Goal: Information Seeking & Learning: Check status

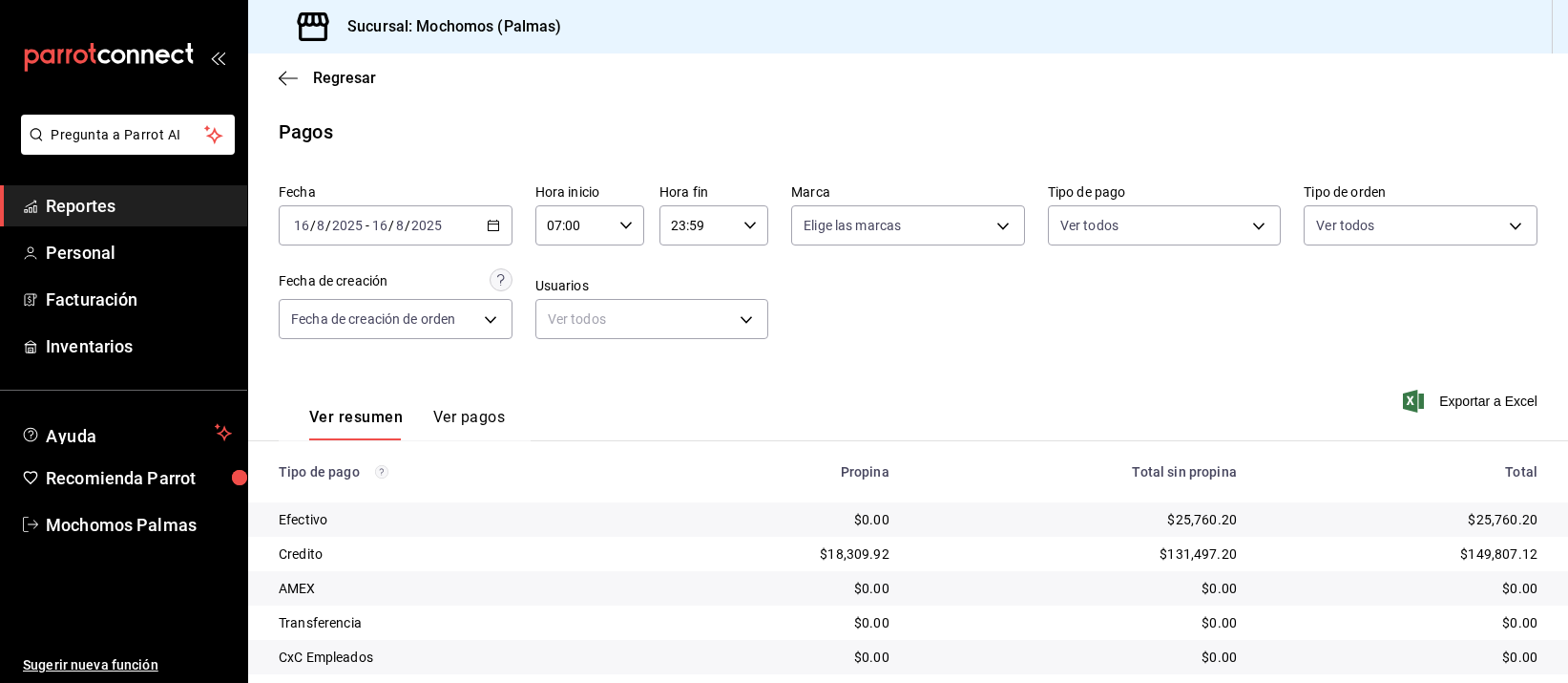
click at [938, 578] on div "$0.00" at bounding box center [1078, 588] width 317 height 19
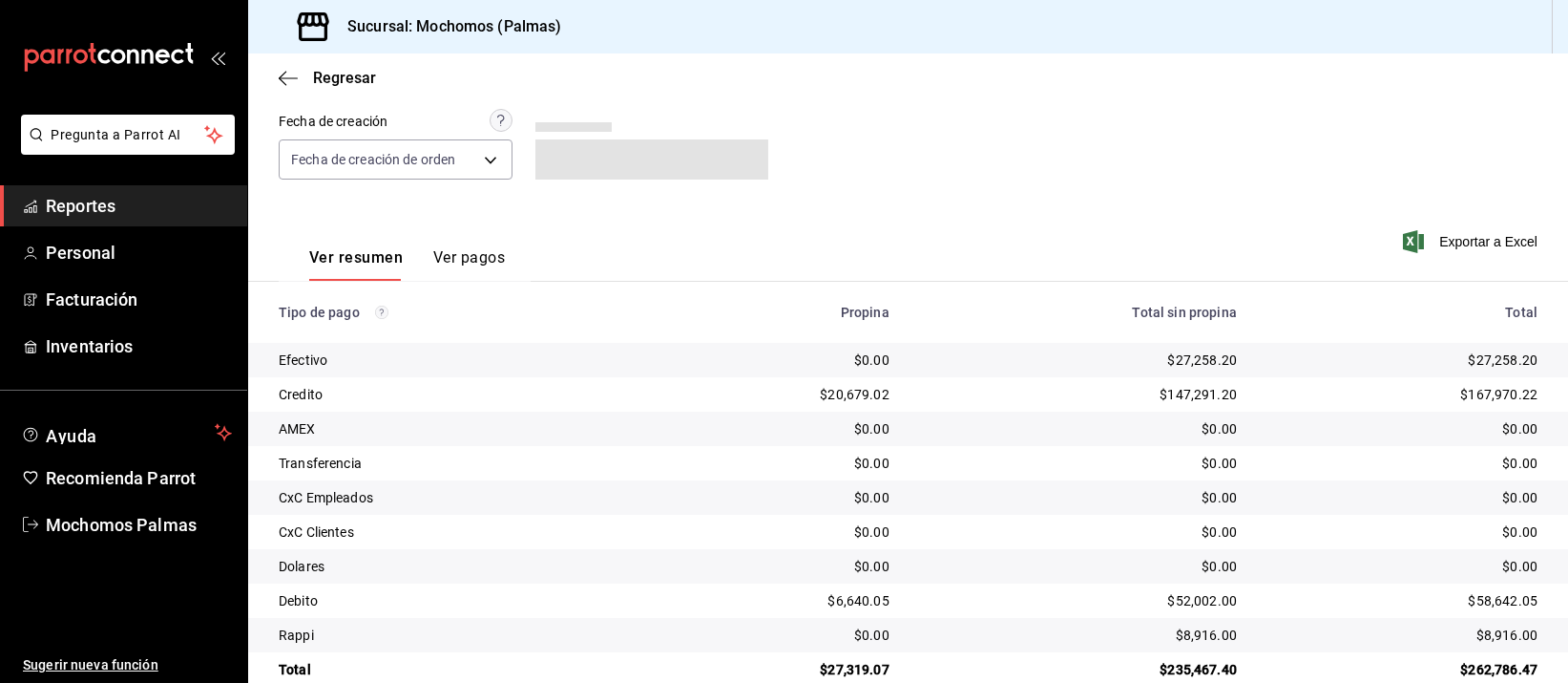
scroll to position [194, 0]
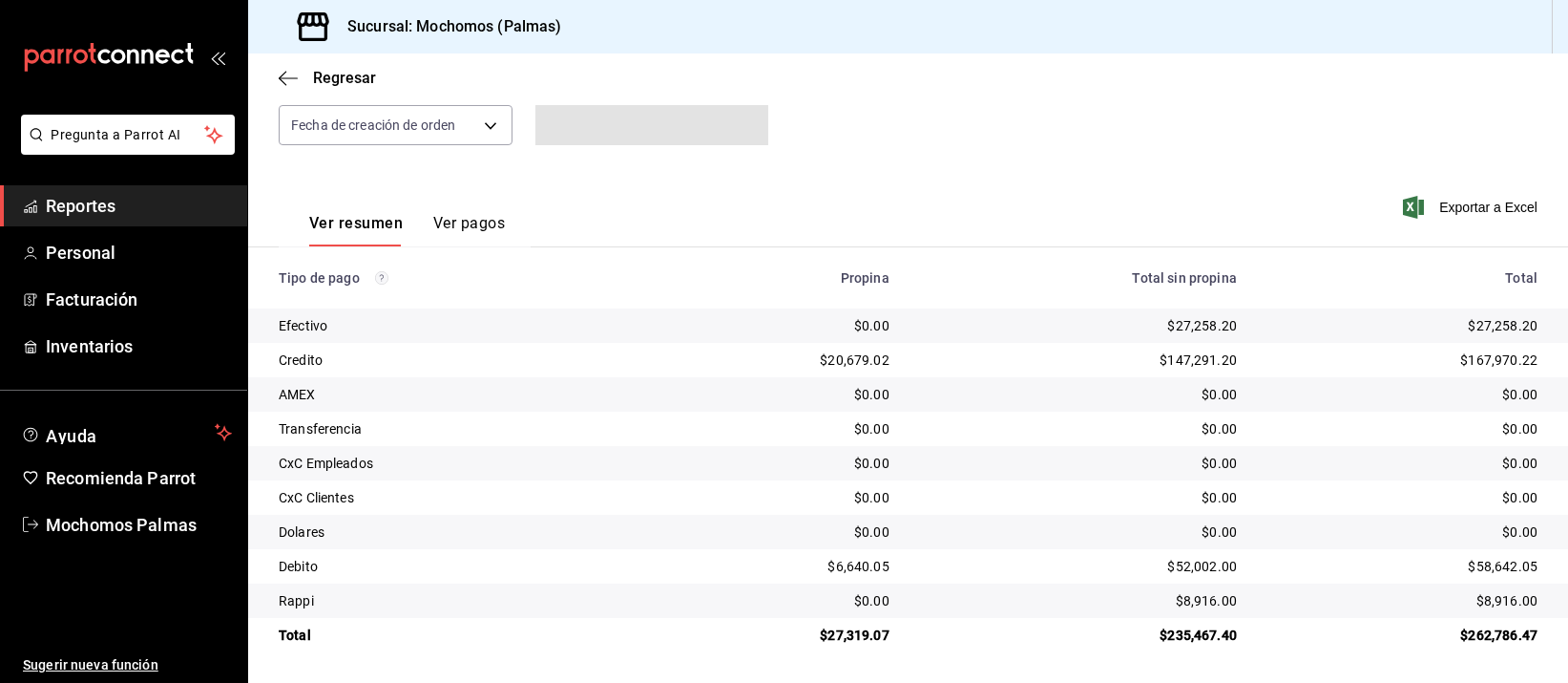
click at [1030, 400] on div "$0.00" at bounding box center [1078, 395] width 317 height 19
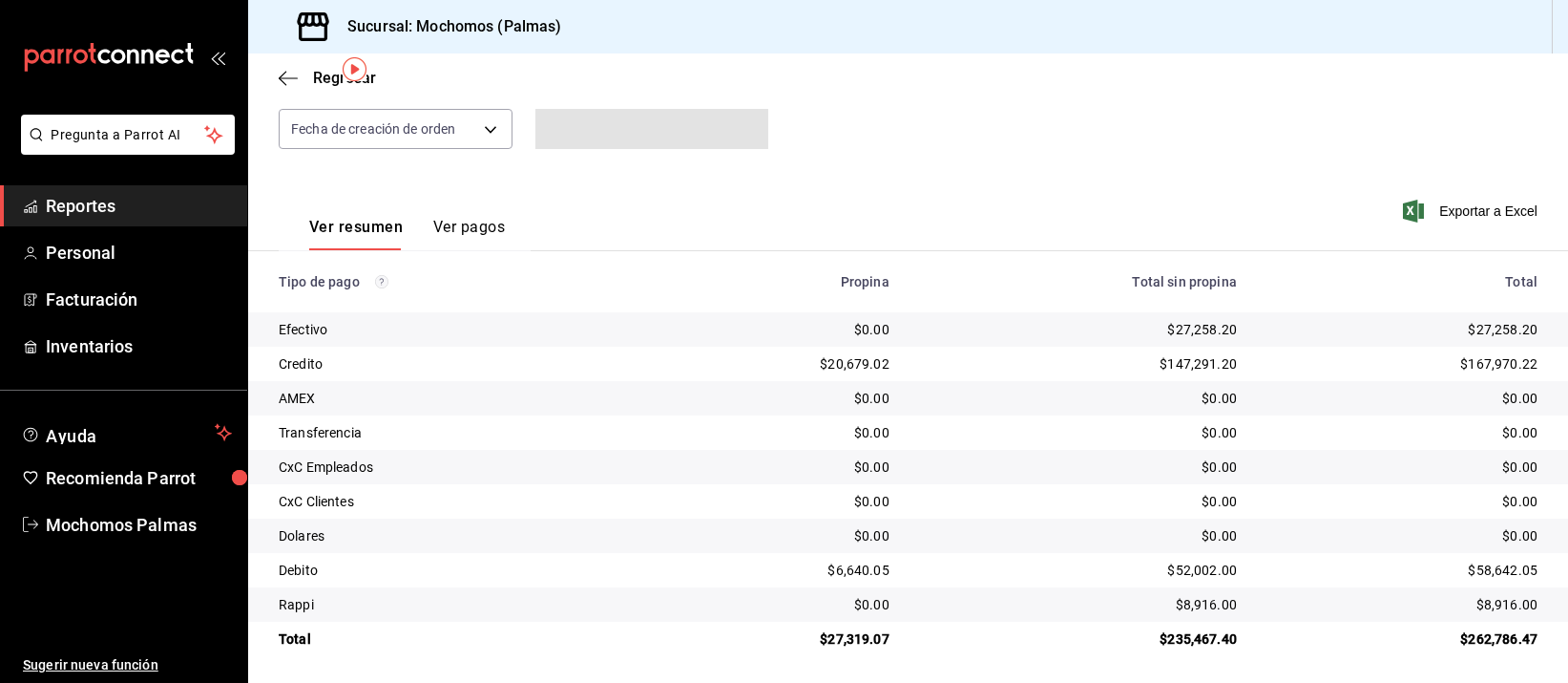
scroll to position [194, 0]
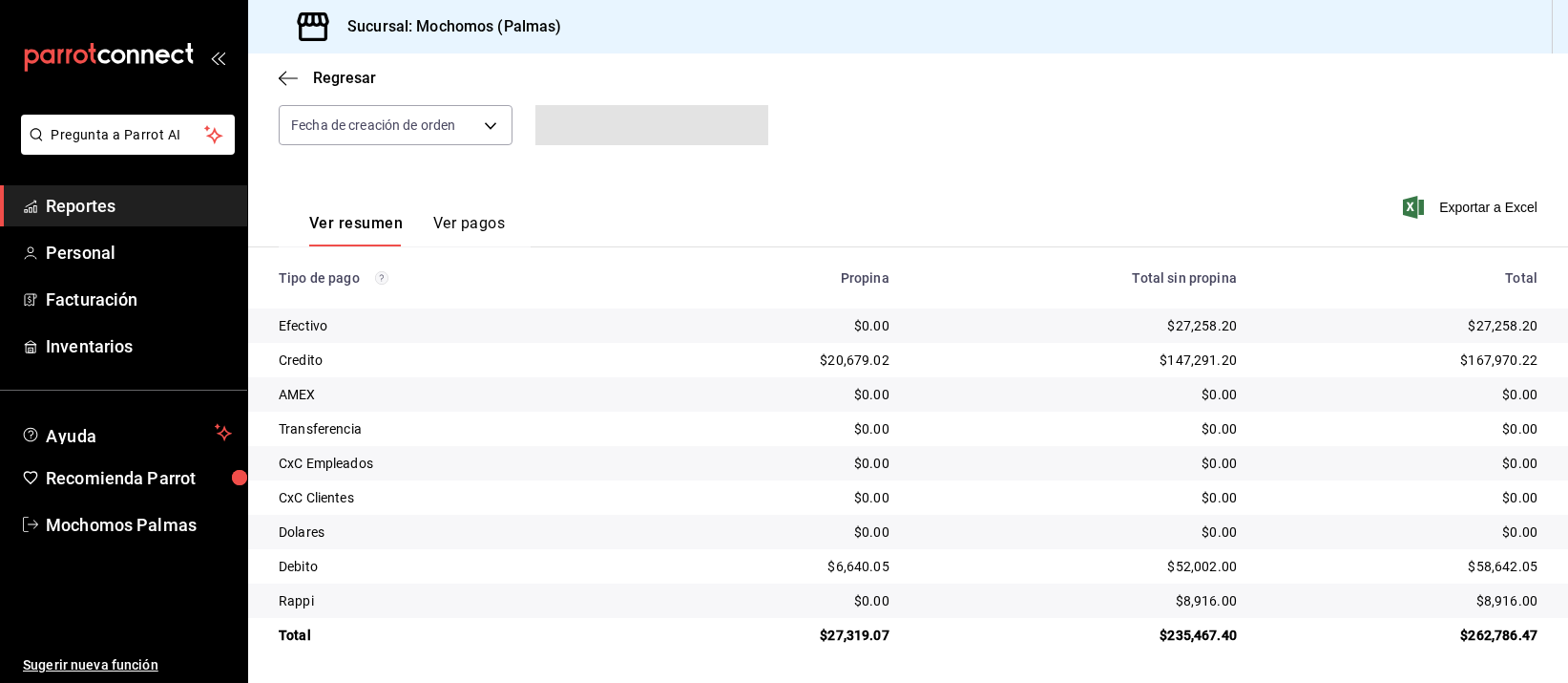
click at [1072, 359] on div "$147,291.20" at bounding box center [1078, 360] width 317 height 19
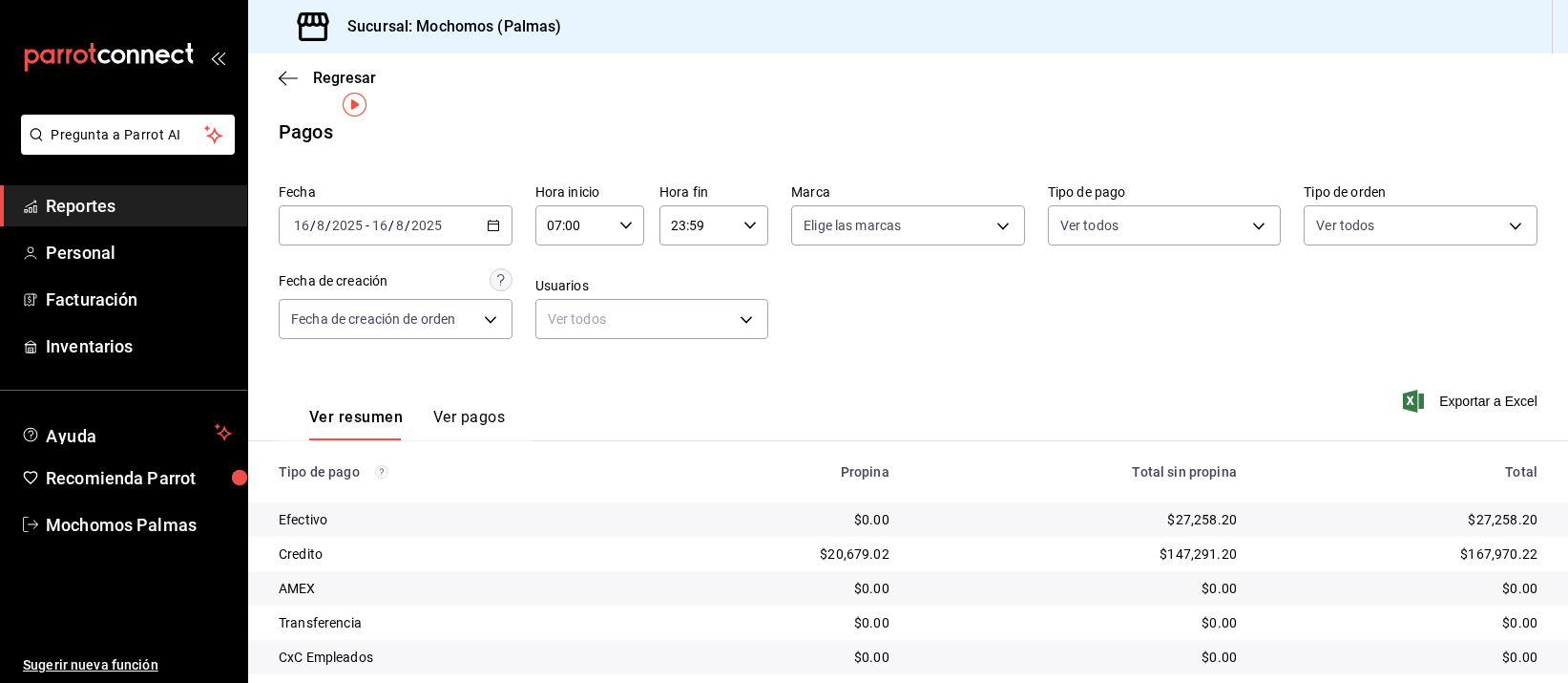
scroll to position [194, 0]
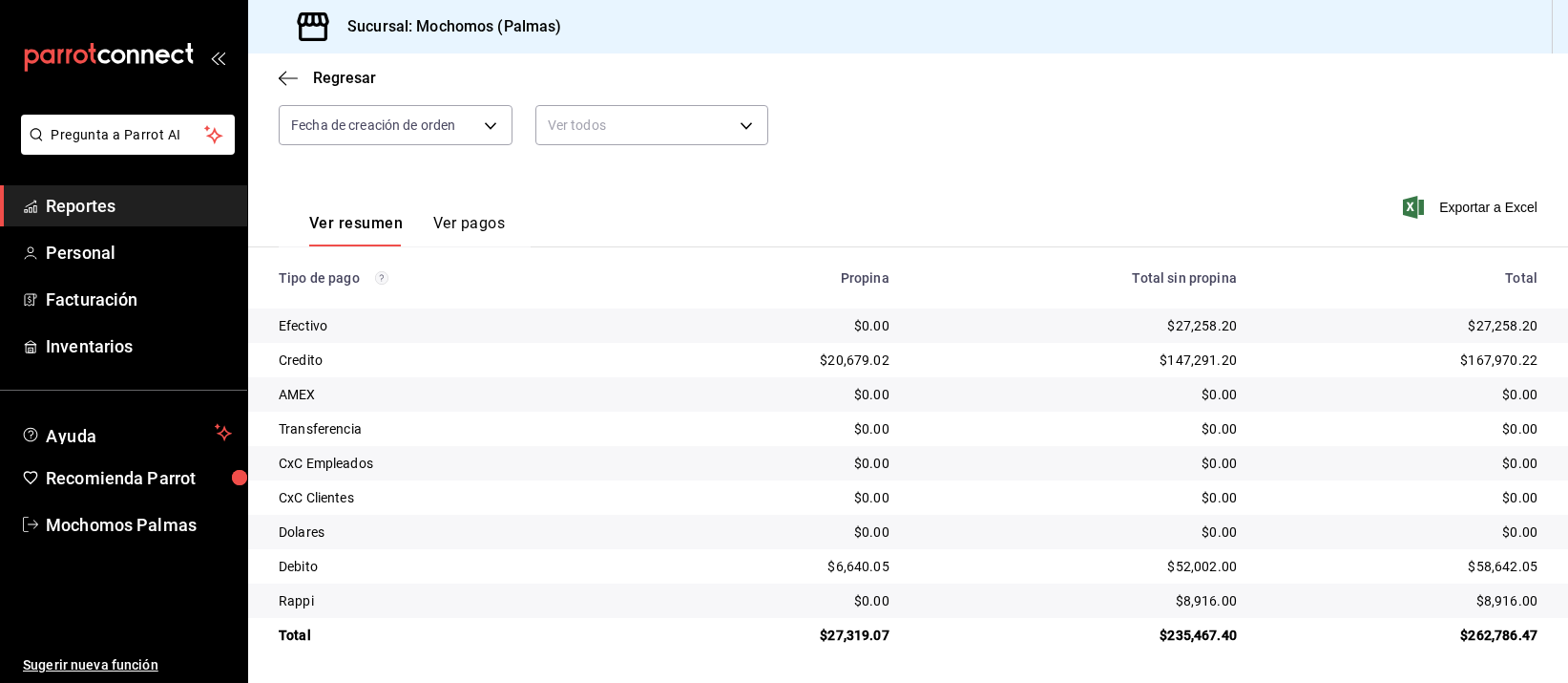
drag, startPoint x: 0, startPoint y: 0, endPoint x: 1070, endPoint y: 359, distance: 1128.6
click at [1070, 359] on div "$147,291.20" at bounding box center [1078, 360] width 317 height 19
click at [1156, 376] on td "$147,291.20" at bounding box center [1078, 359] width 347 height 34
click at [1252, 449] on td "$0.00" at bounding box center [1410, 463] width 316 height 34
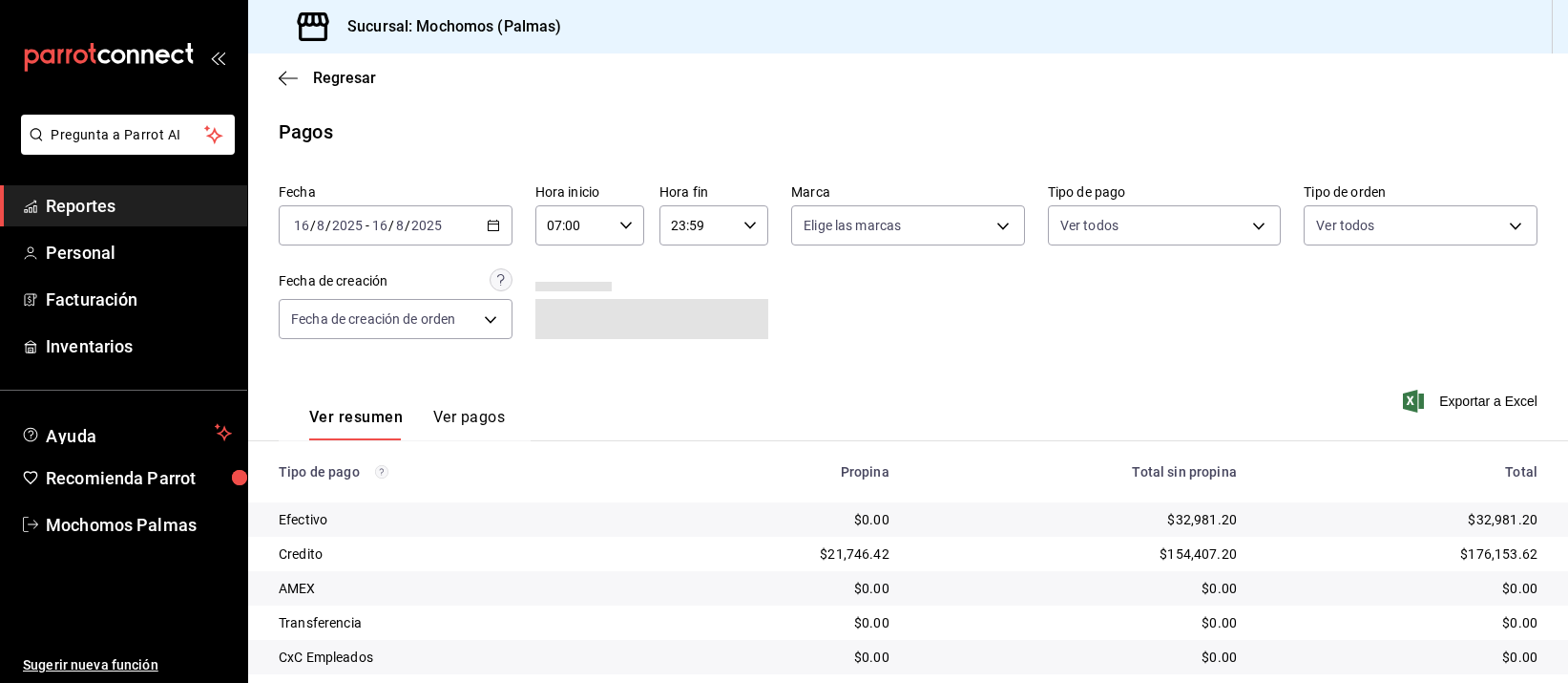
scroll to position [194, 0]
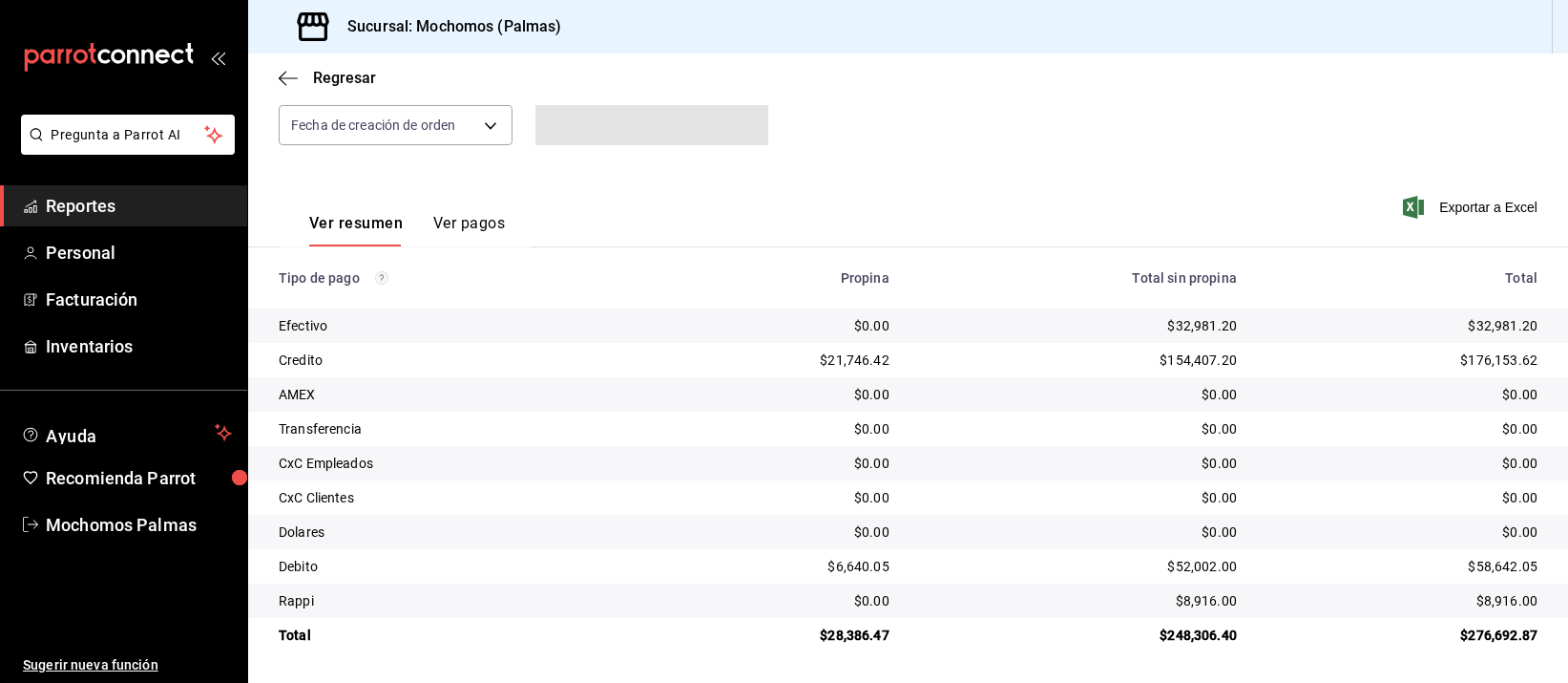
click at [1063, 359] on div "$154,407.20" at bounding box center [1078, 360] width 317 height 19
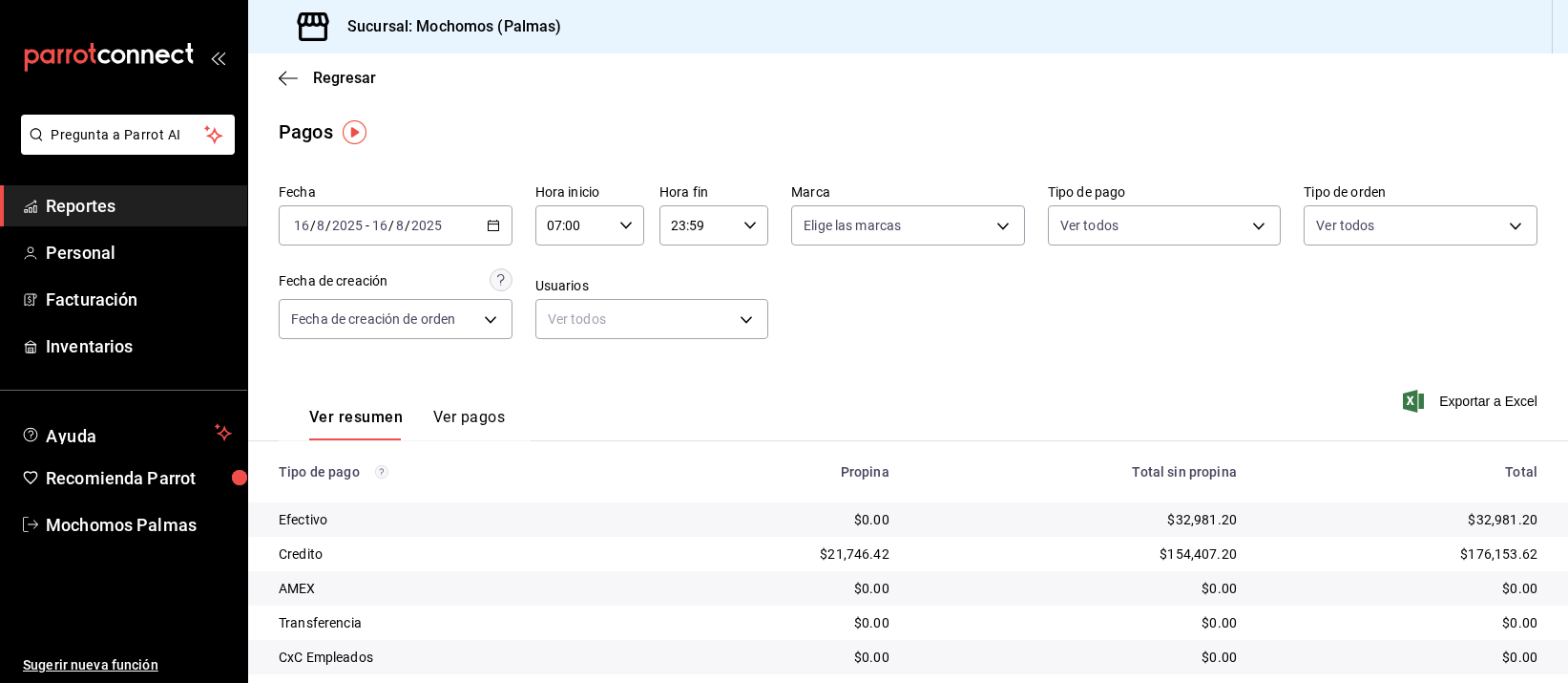
click at [1036, 539] on td "$154,407.20" at bounding box center [1078, 553] width 347 height 34
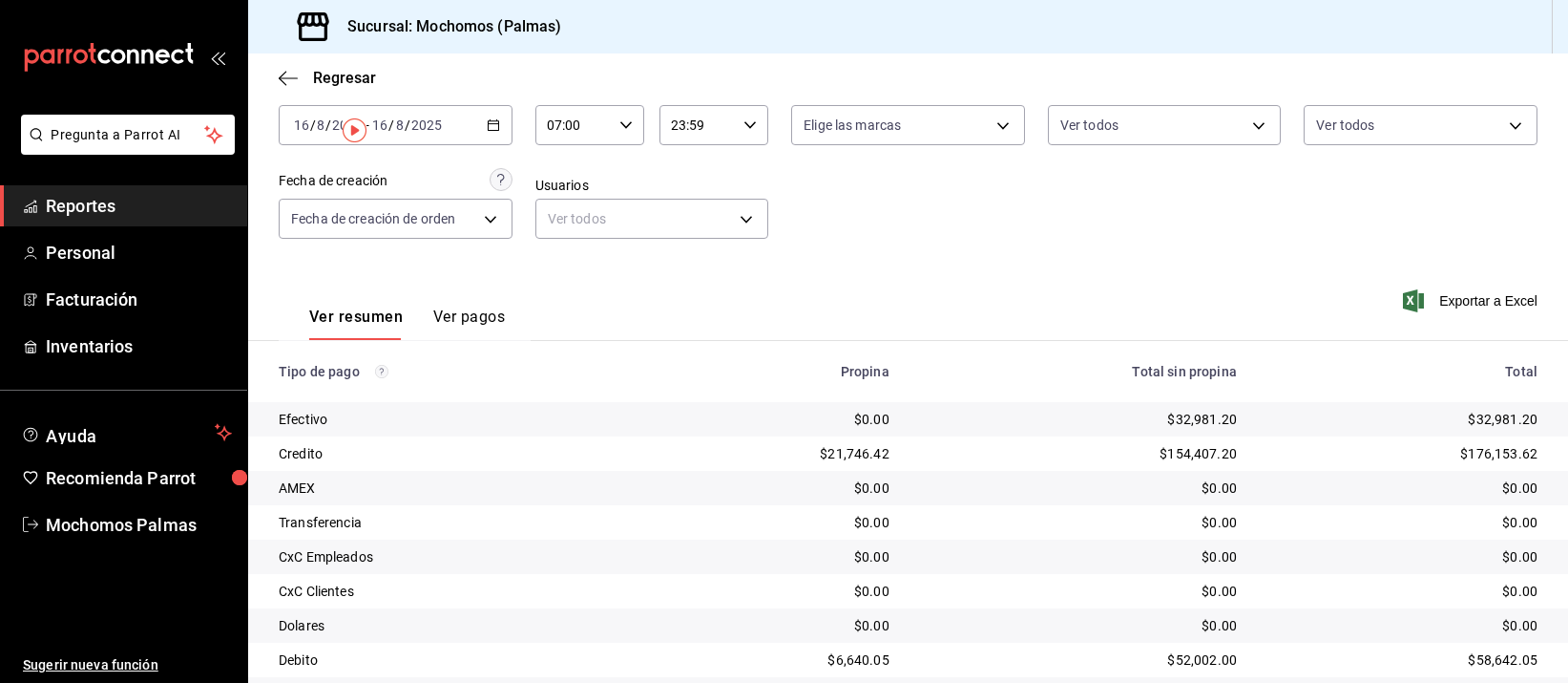
scroll to position [194, 0]
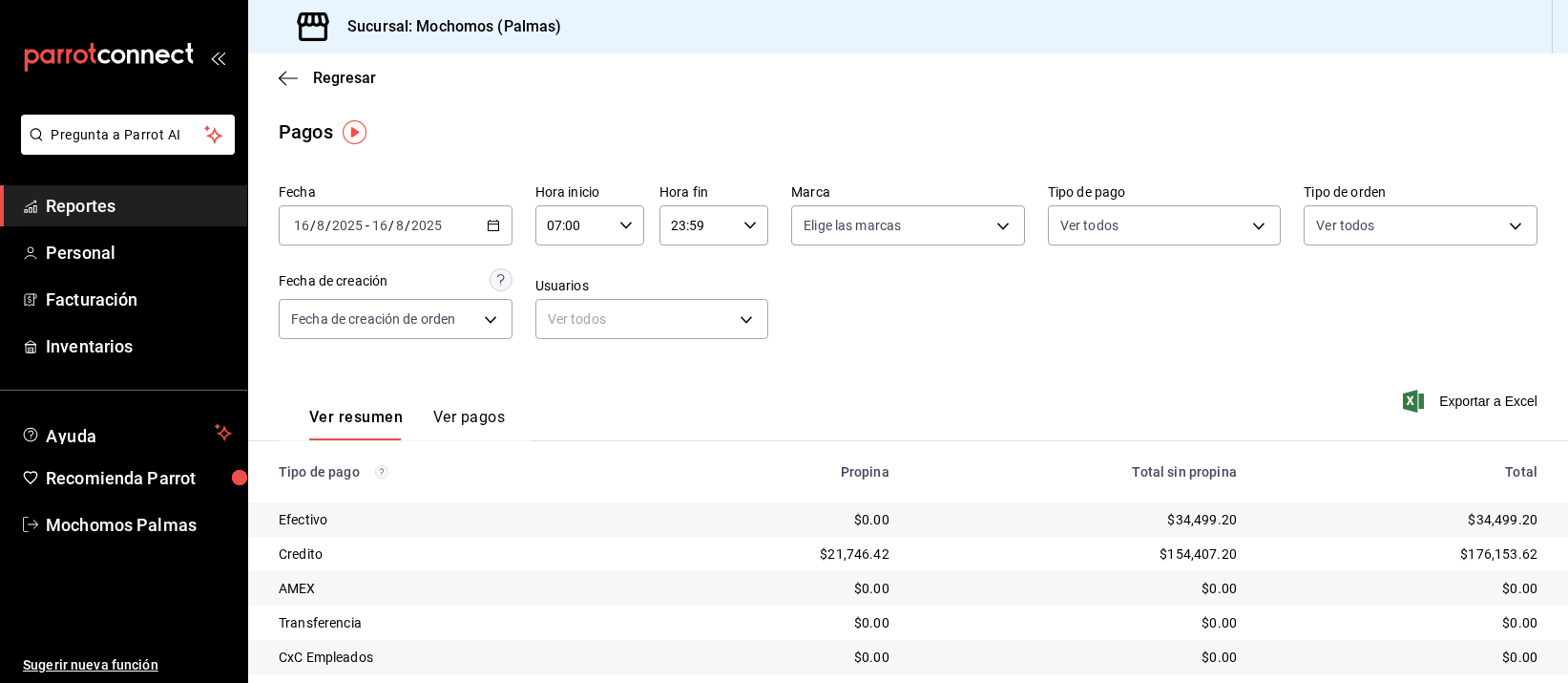
click at [963, 514] on div "$34,499.20" at bounding box center [1078, 520] width 317 height 19
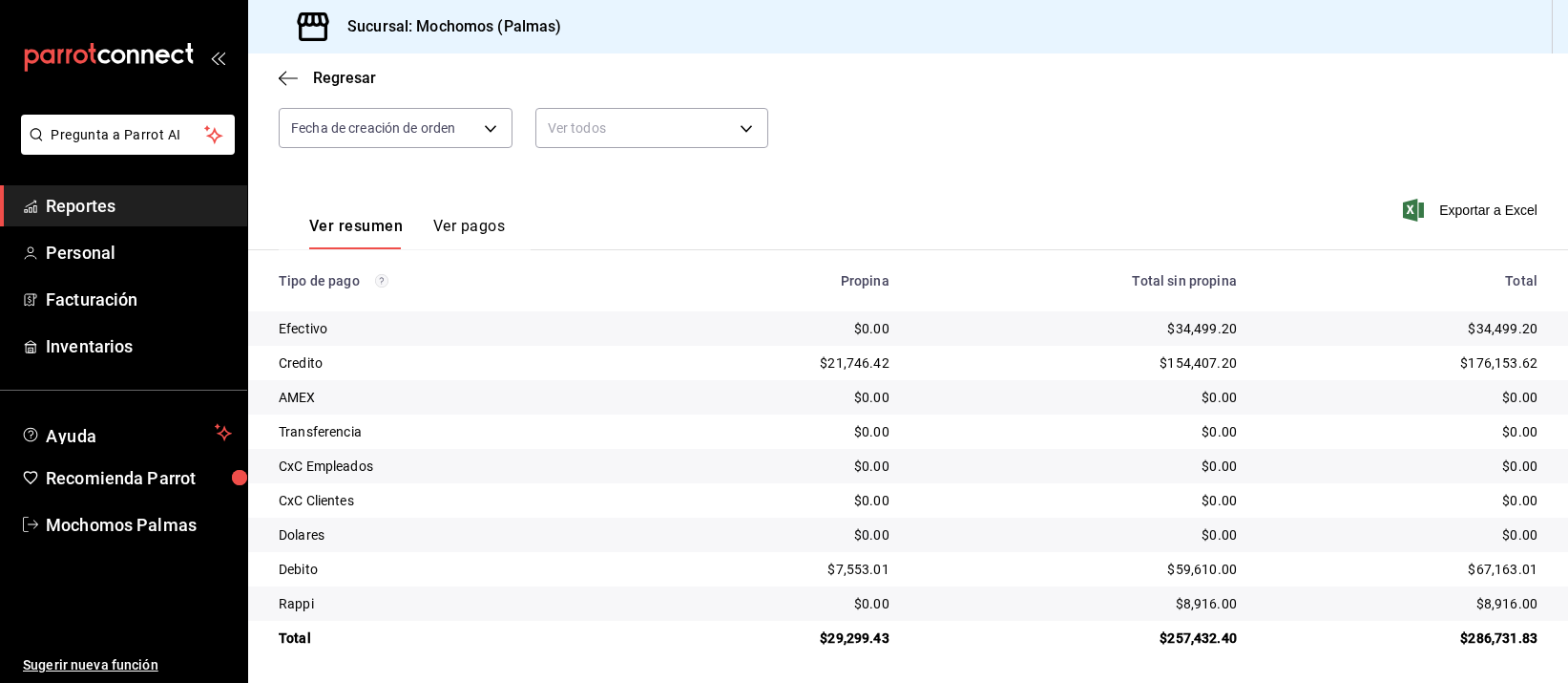
scroll to position [194, 0]
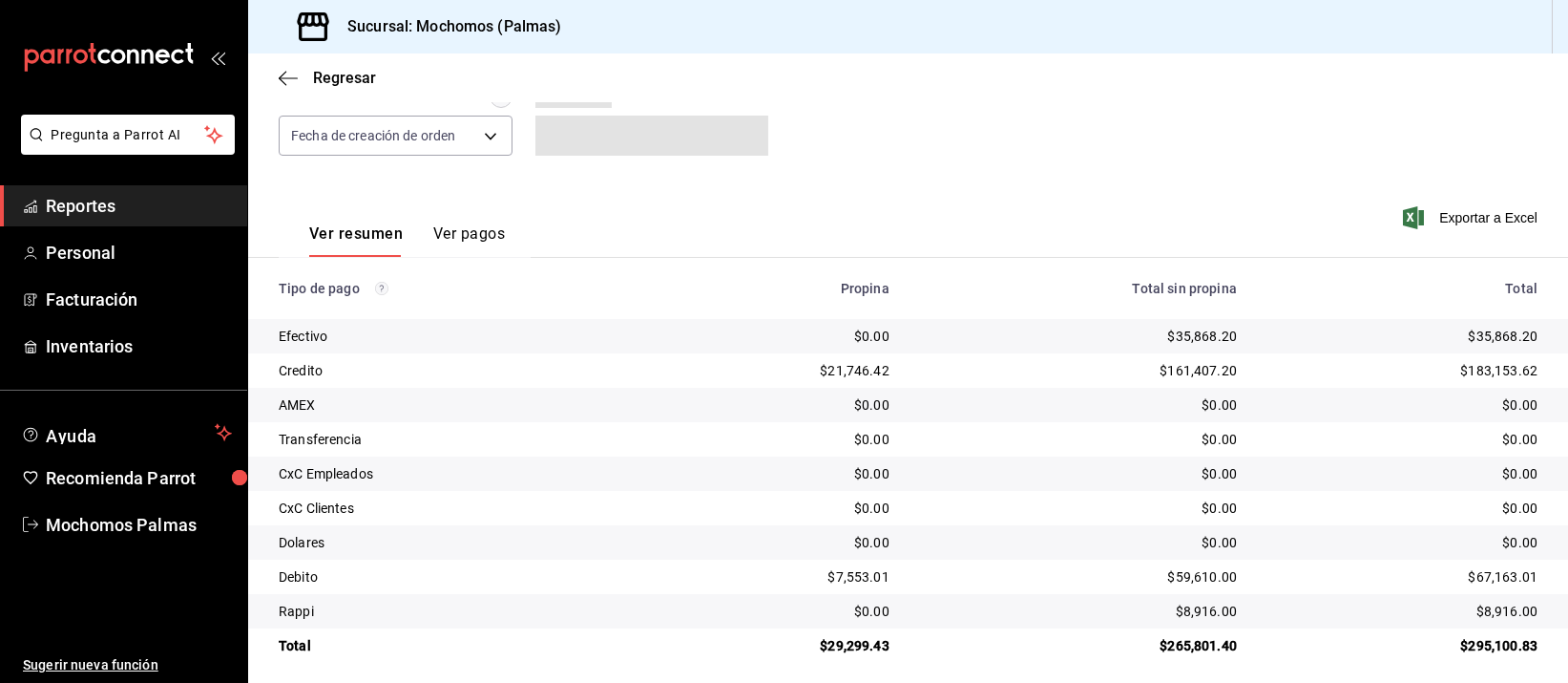
scroll to position [194, 0]
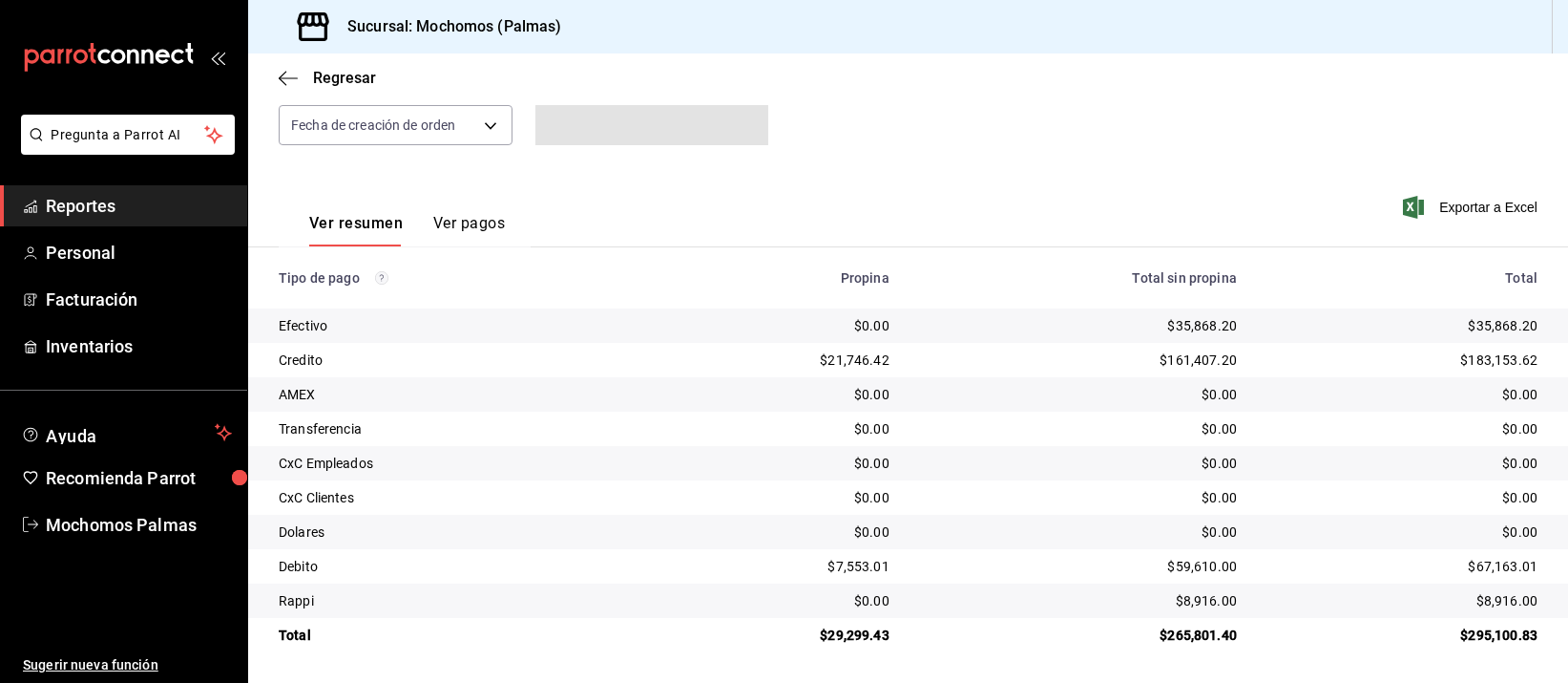
click at [1038, 520] on td "$0.00" at bounding box center [1078, 531] width 347 height 34
click at [879, 408] on td "$0.00" at bounding box center [776, 394] width 257 height 34
click at [882, 404] on td "$0.00" at bounding box center [776, 394] width 257 height 34
click at [835, 234] on div "Ver resumen Ver pagos Exportar a Excel" at bounding box center [908, 218] width 1320 height 101
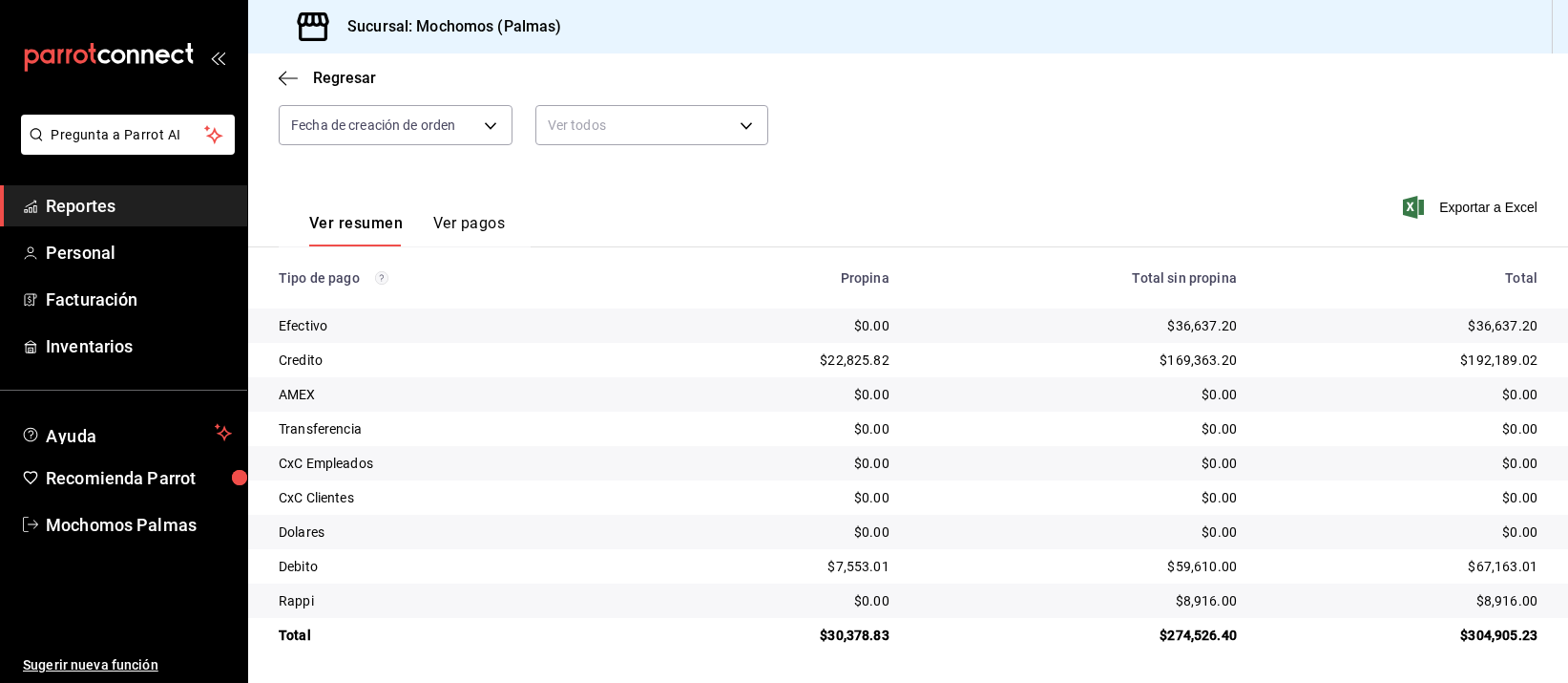
click at [1049, 383] on td "$0.00" at bounding box center [1078, 394] width 347 height 34
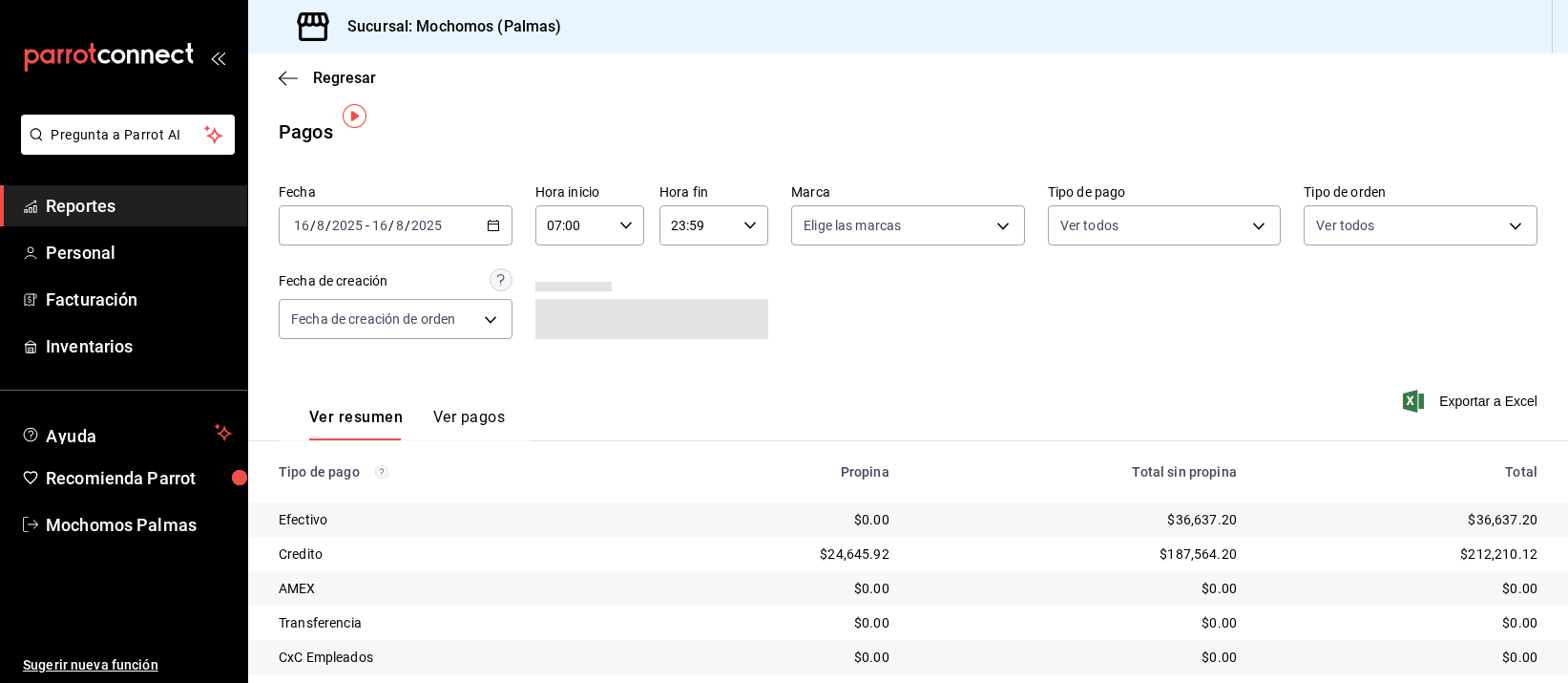
scroll to position [194, 0]
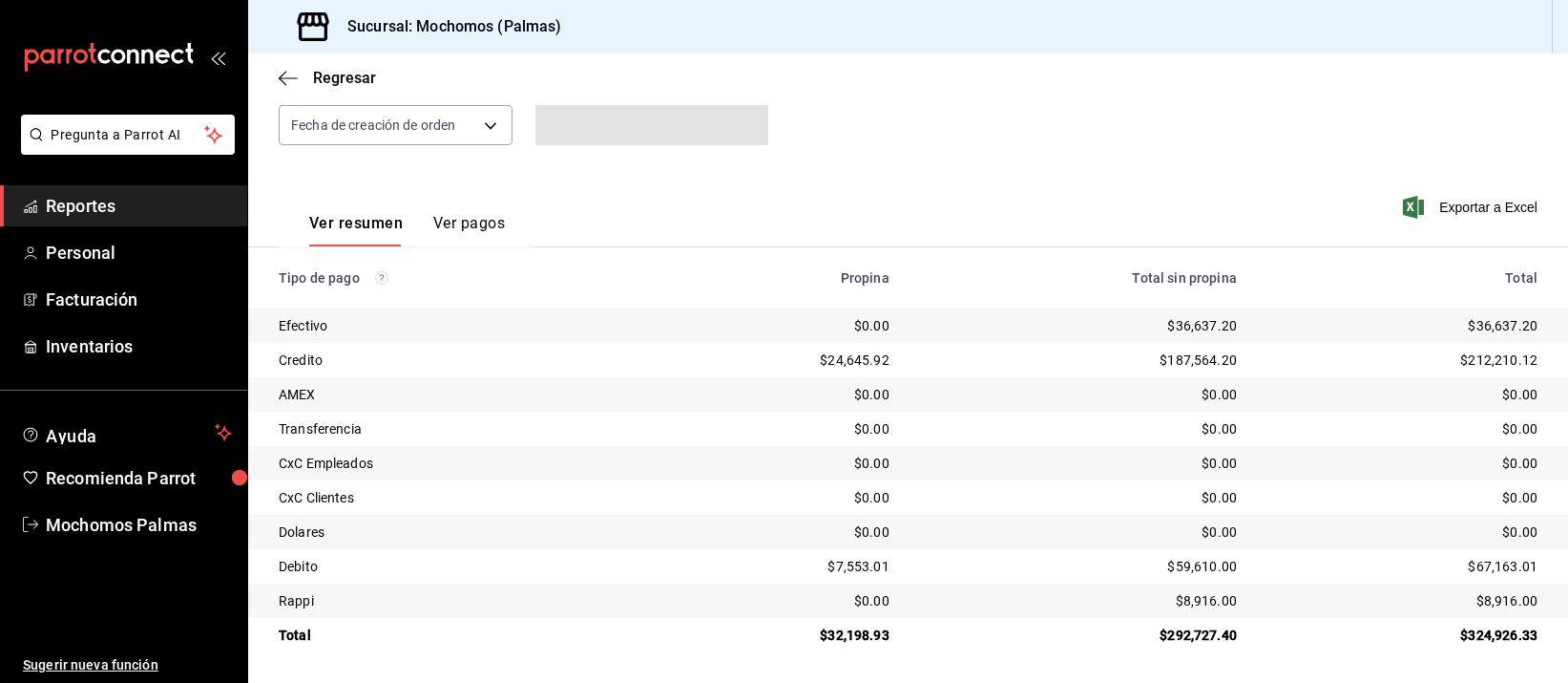
click at [1052, 378] on td "$0.00" at bounding box center [1078, 394] width 347 height 34
click at [847, 331] on div "$0.00" at bounding box center [776, 326] width 226 height 19
click at [1013, 407] on td "$0.00" at bounding box center [1078, 394] width 347 height 34
drag, startPoint x: 1013, startPoint y: 405, endPoint x: 985, endPoint y: 378, distance: 38.9
click at [1001, 403] on td "$0.00" at bounding box center [1078, 394] width 347 height 34
